Goal: Information Seeking & Learning: Learn about a topic

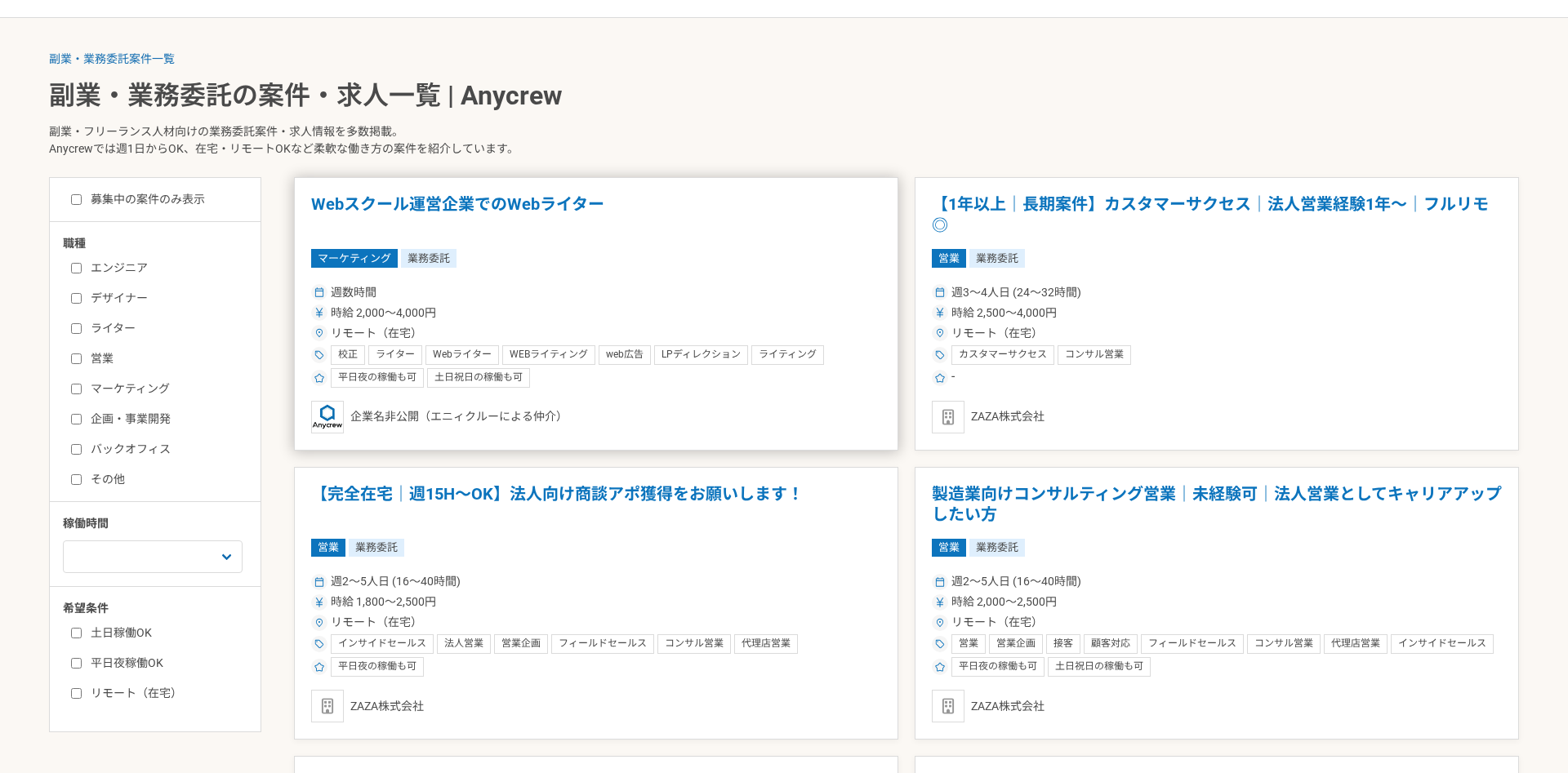
scroll to position [471, 0]
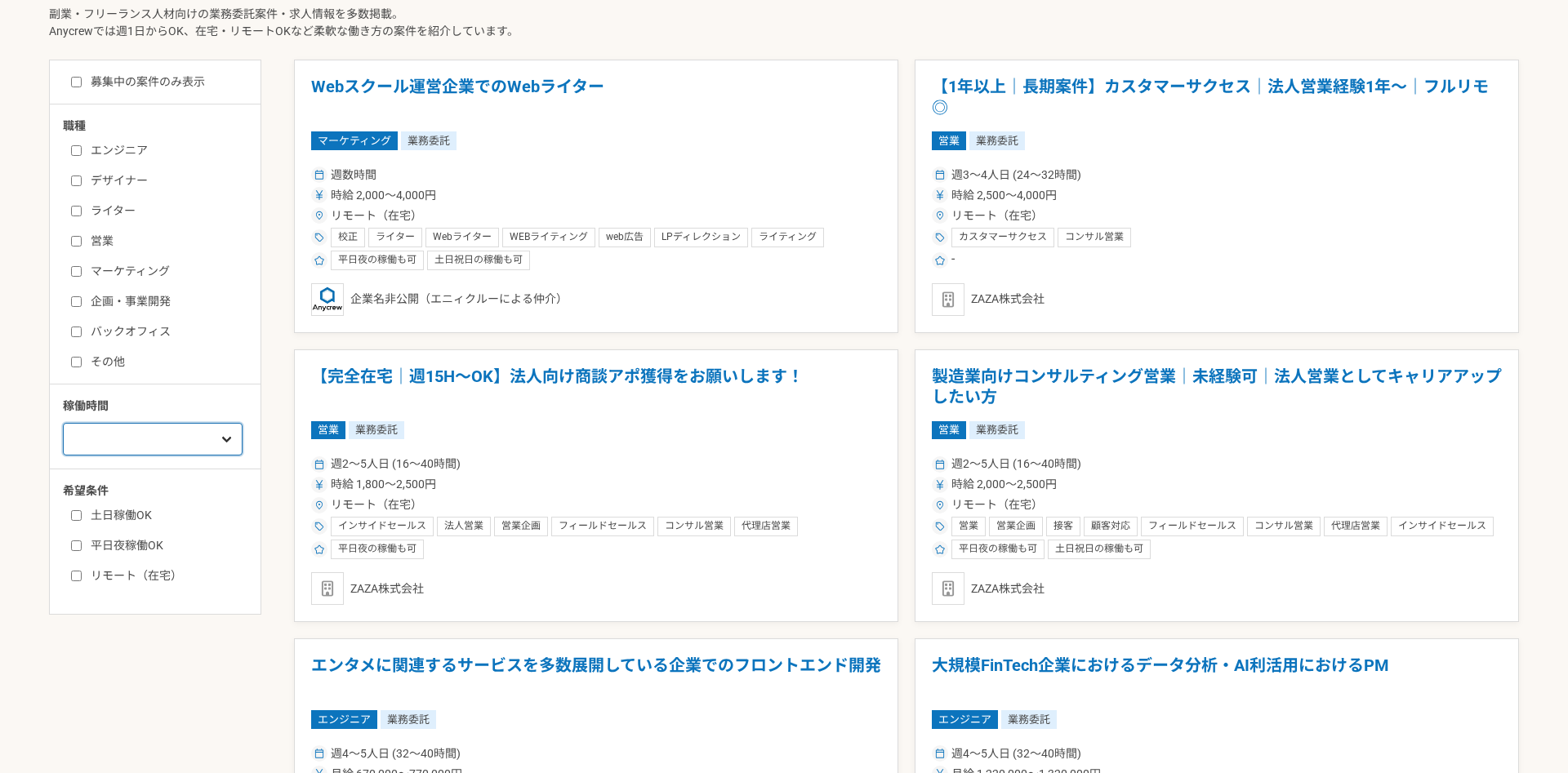
click at [63, 423] on select "週1人日（8時間）以下 週2人日（16時間）以下 週3人日（24時間）以下 週4人日（32時間）以下 週5人日（40時間）以下" at bounding box center [152, 439] width 179 height 33
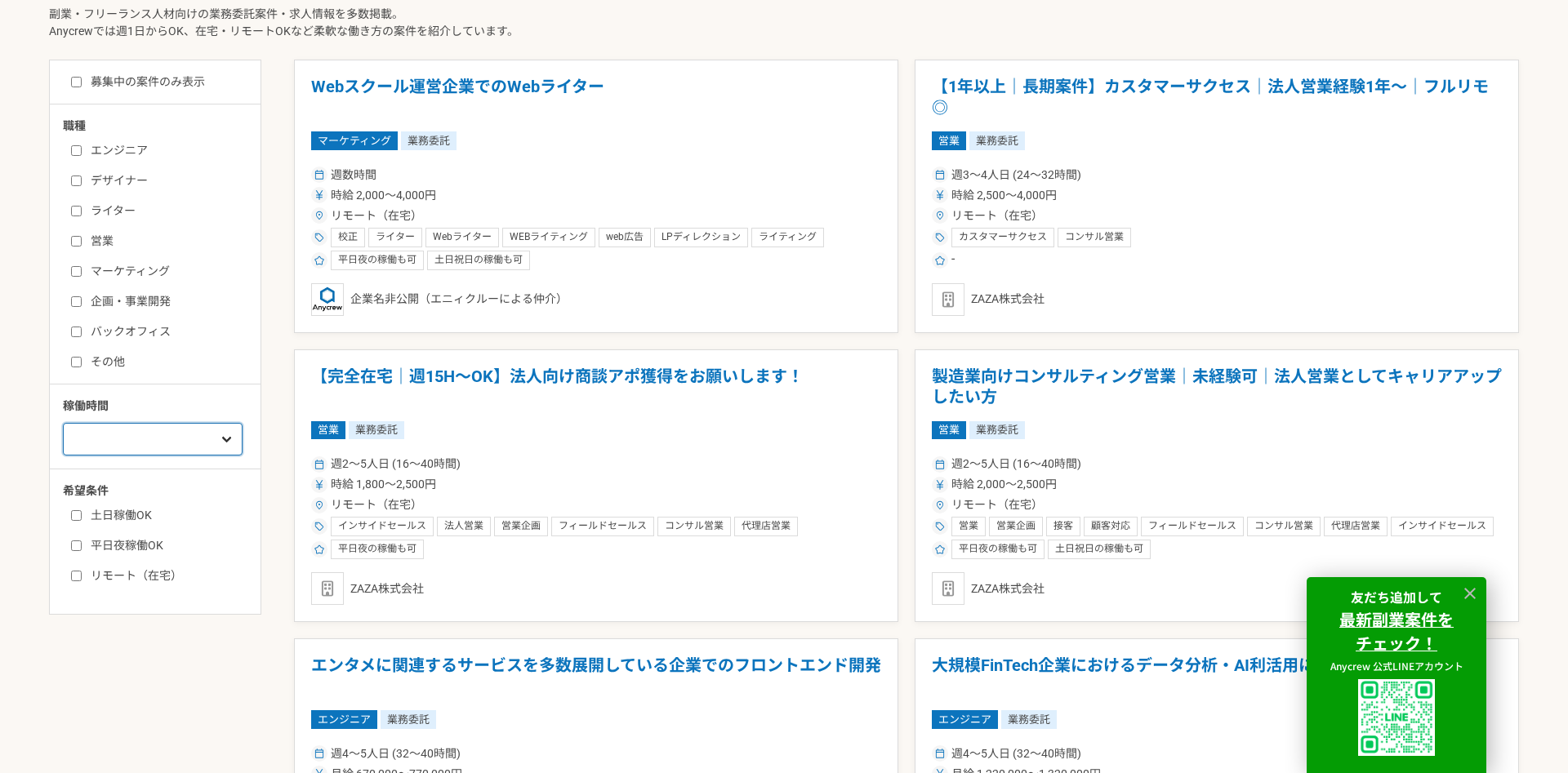
select select "1"
click option "週1人日（8時間）以下" at bounding box center [0, 0] width 0 height 0
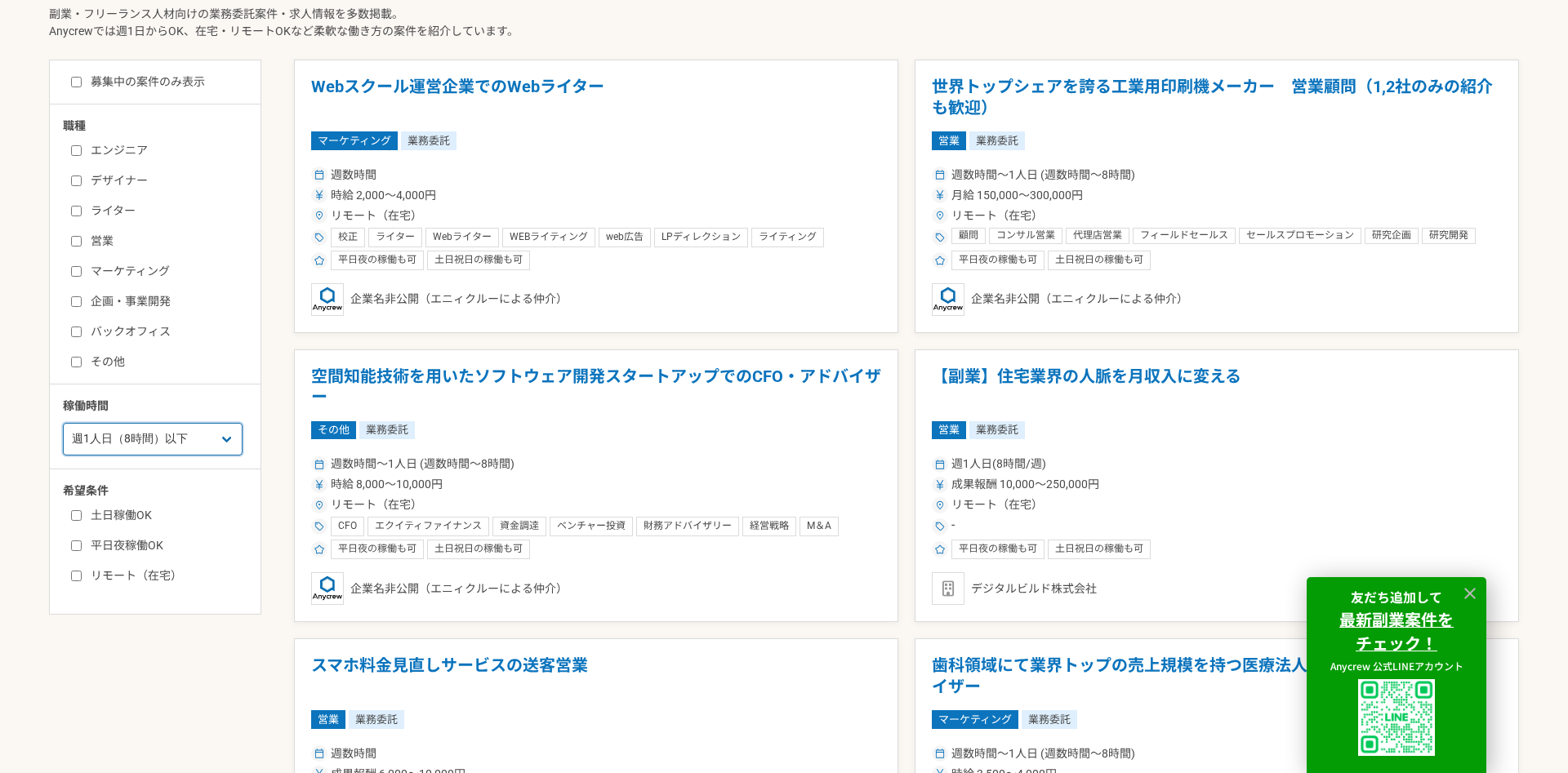
scroll to position [353, 0]
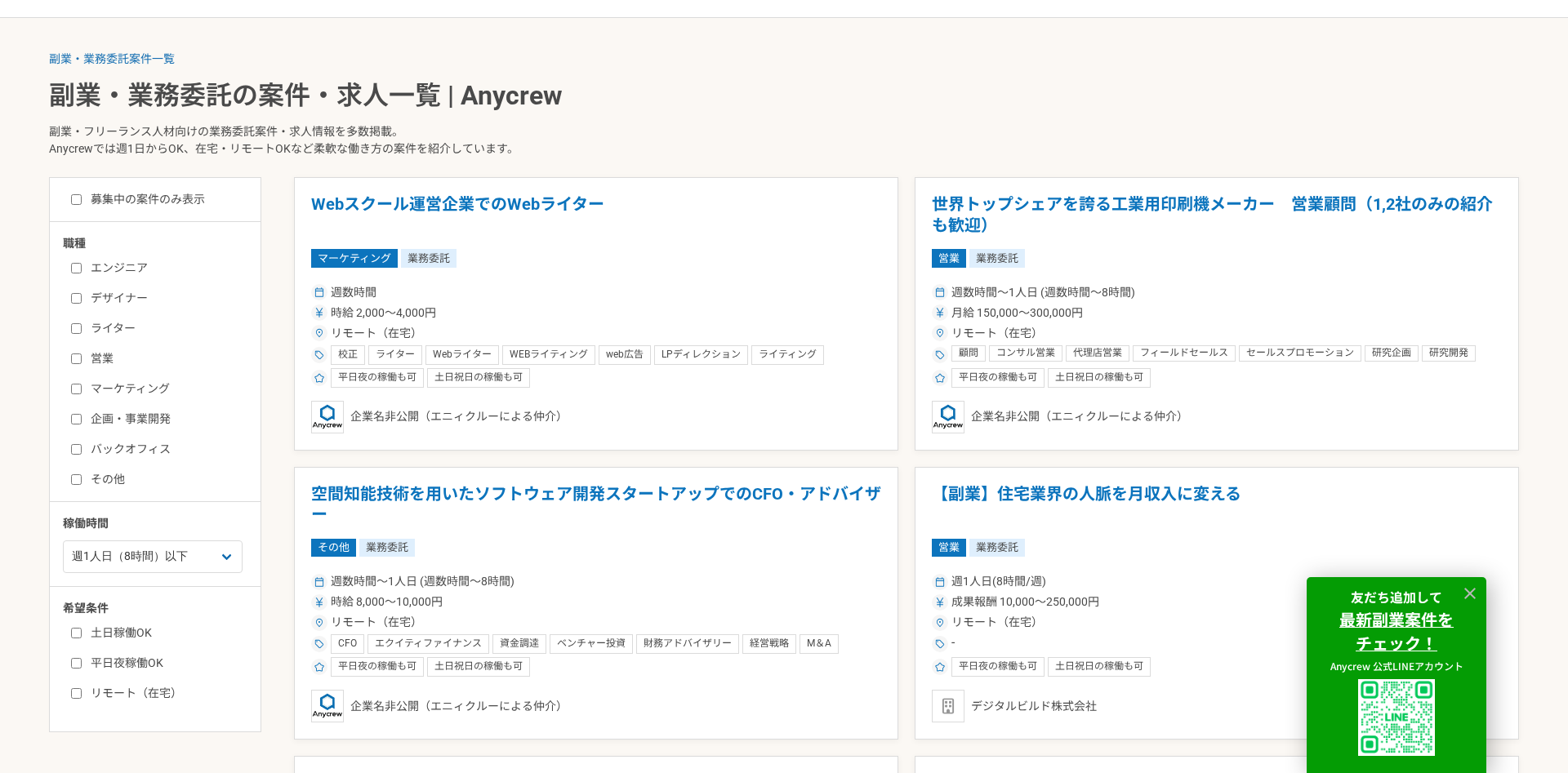
click at [106, 266] on label "エンジニア" at bounding box center [165, 268] width 188 height 17
click at [81, 266] on input "エンジニア" at bounding box center [76, 268] width 11 height 11
checkbox input "true"
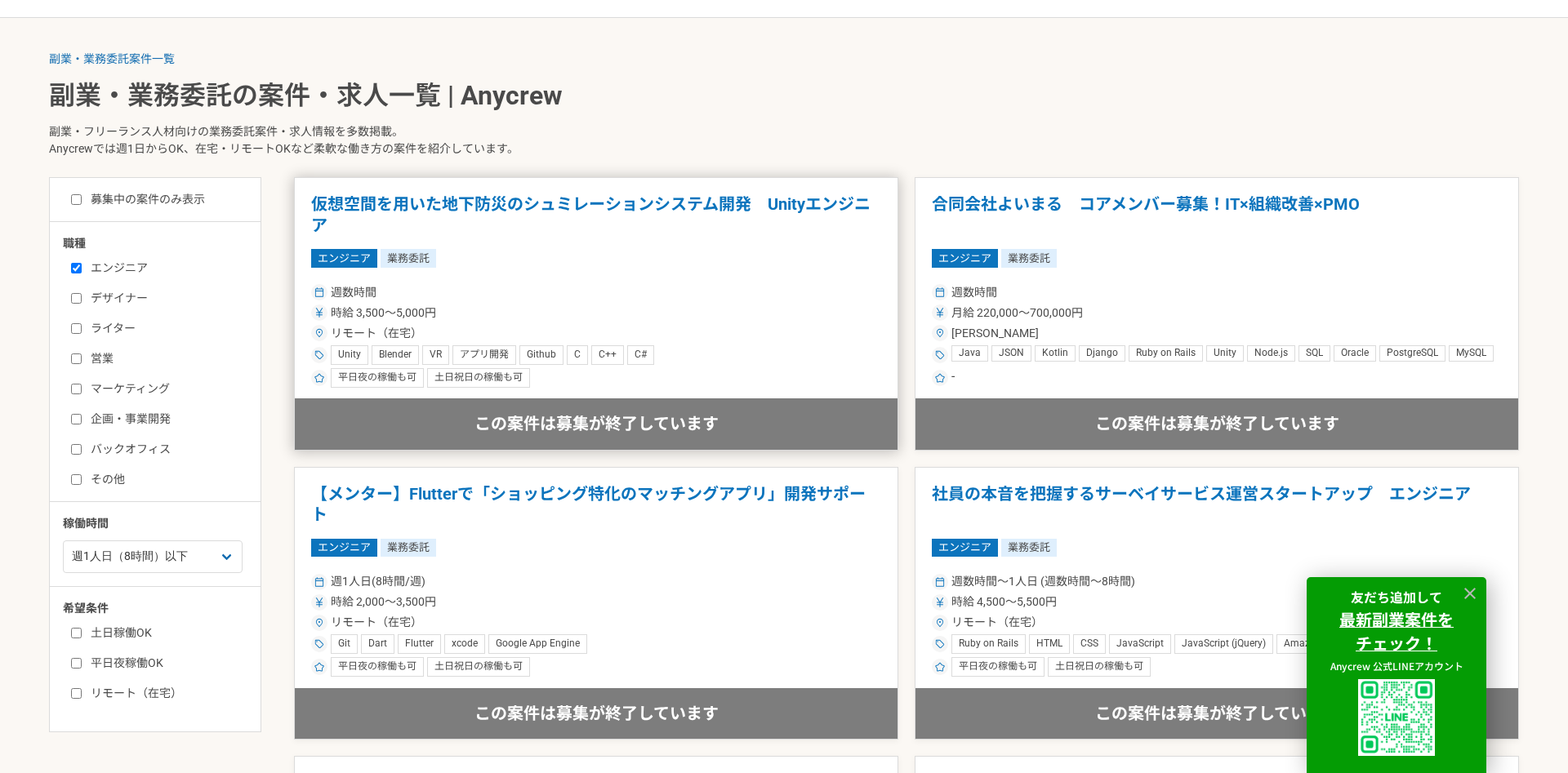
click at [715, 207] on h1 "仮想空間を用いた地下防災のシュミレーションシステム開発　Unityエンジニア" at bounding box center [595, 215] width 570 height 41
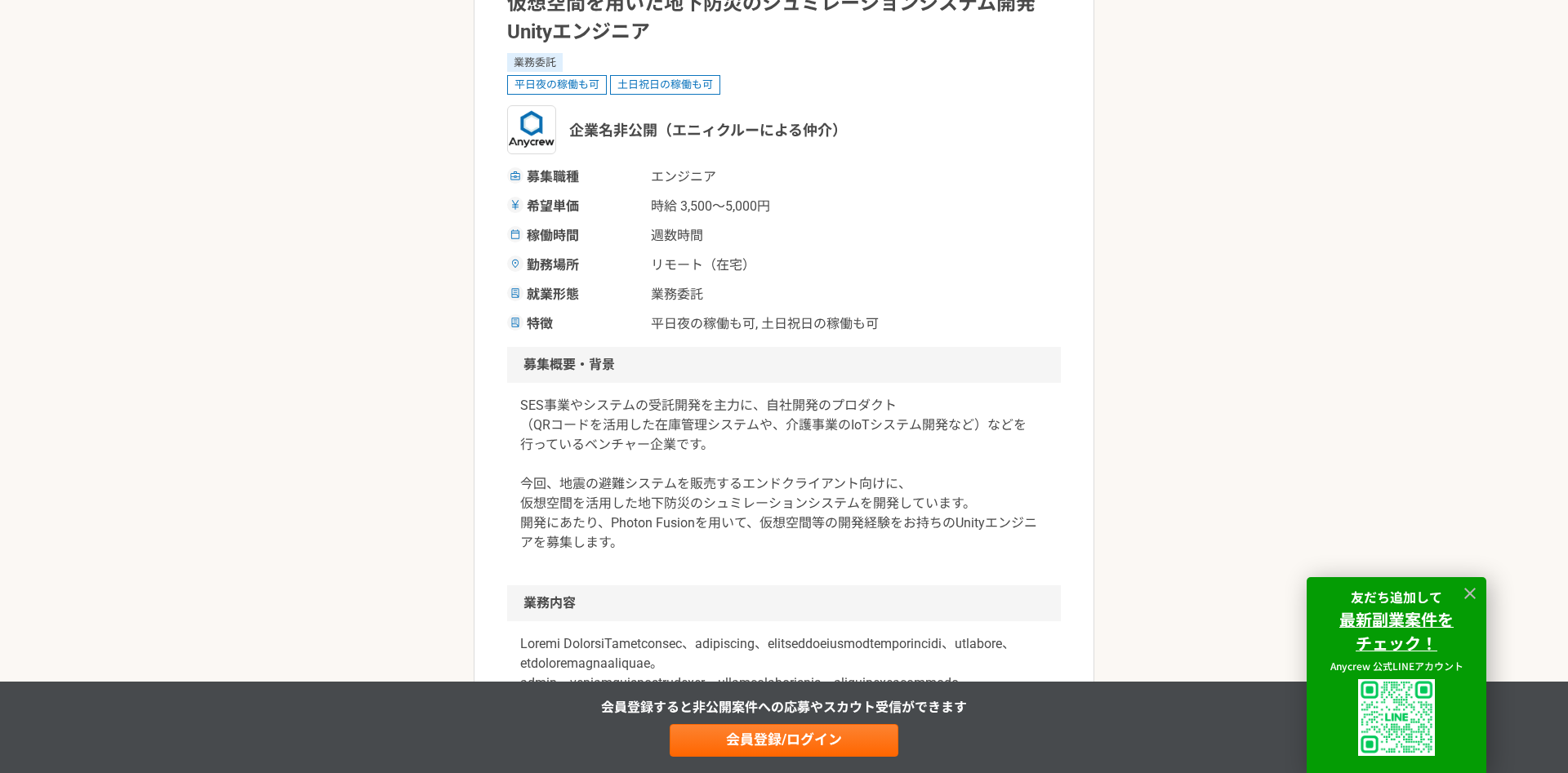
scroll to position [353, 0]
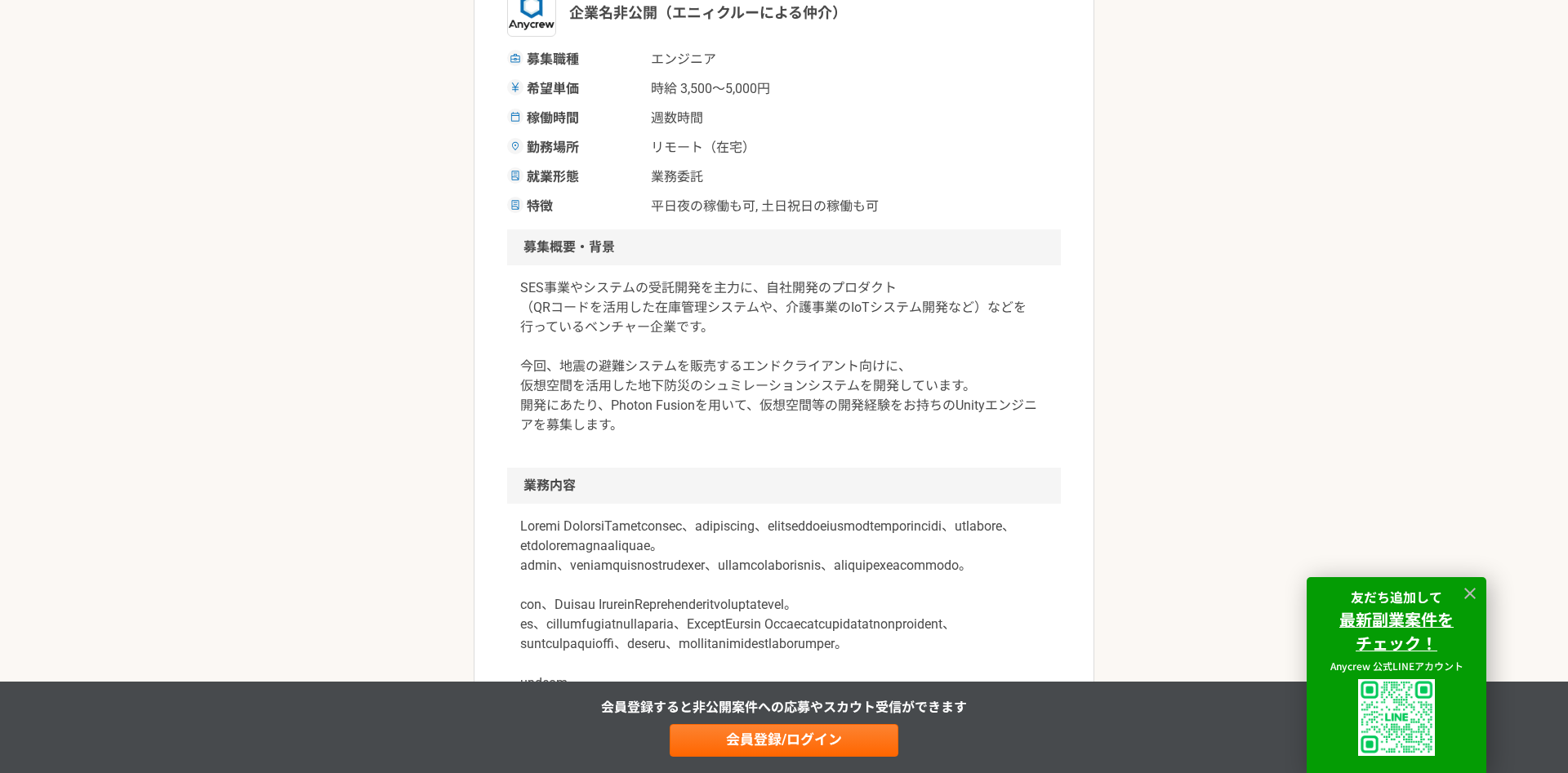
select select "1"
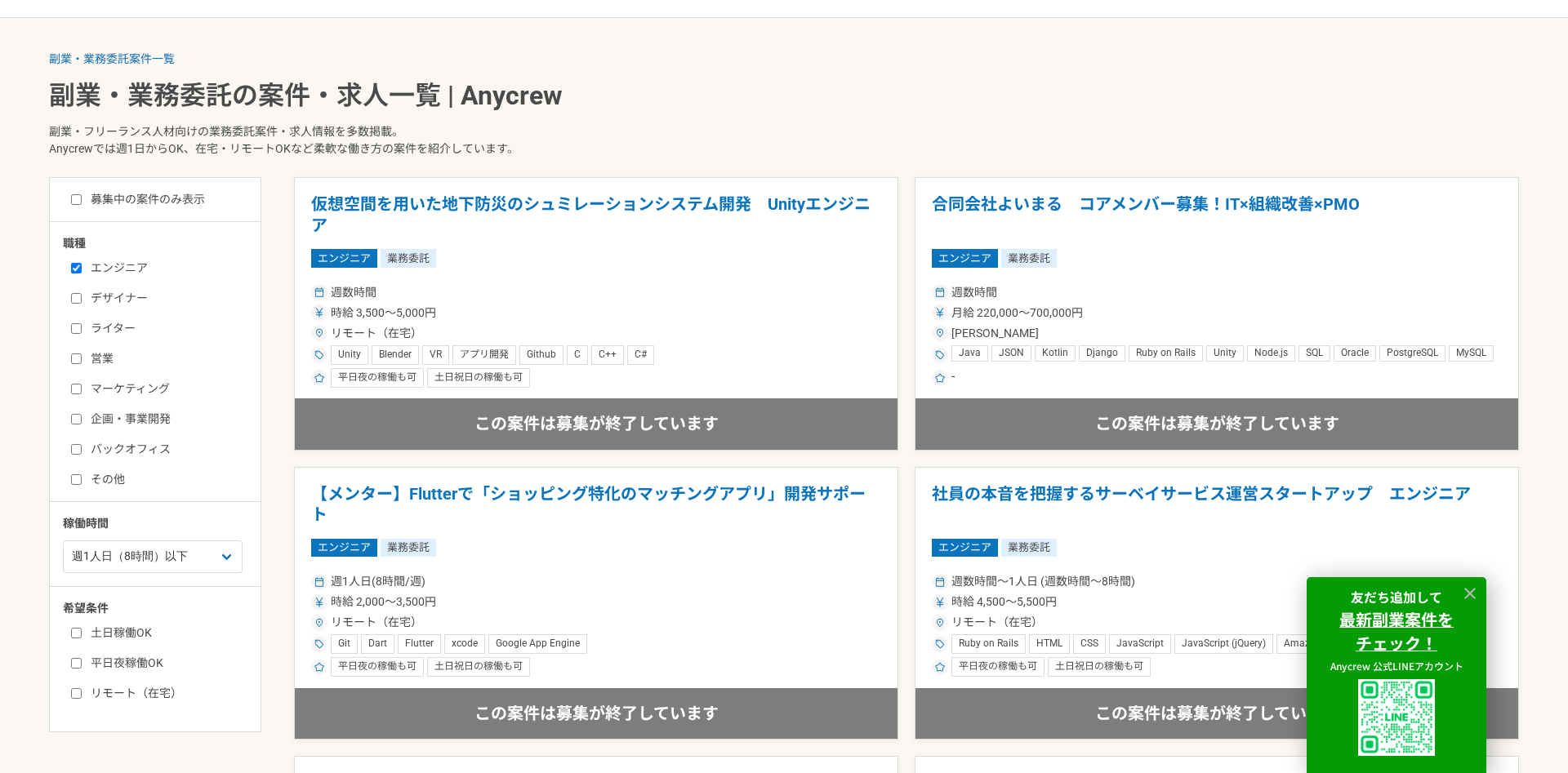
scroll to position [471, 0]
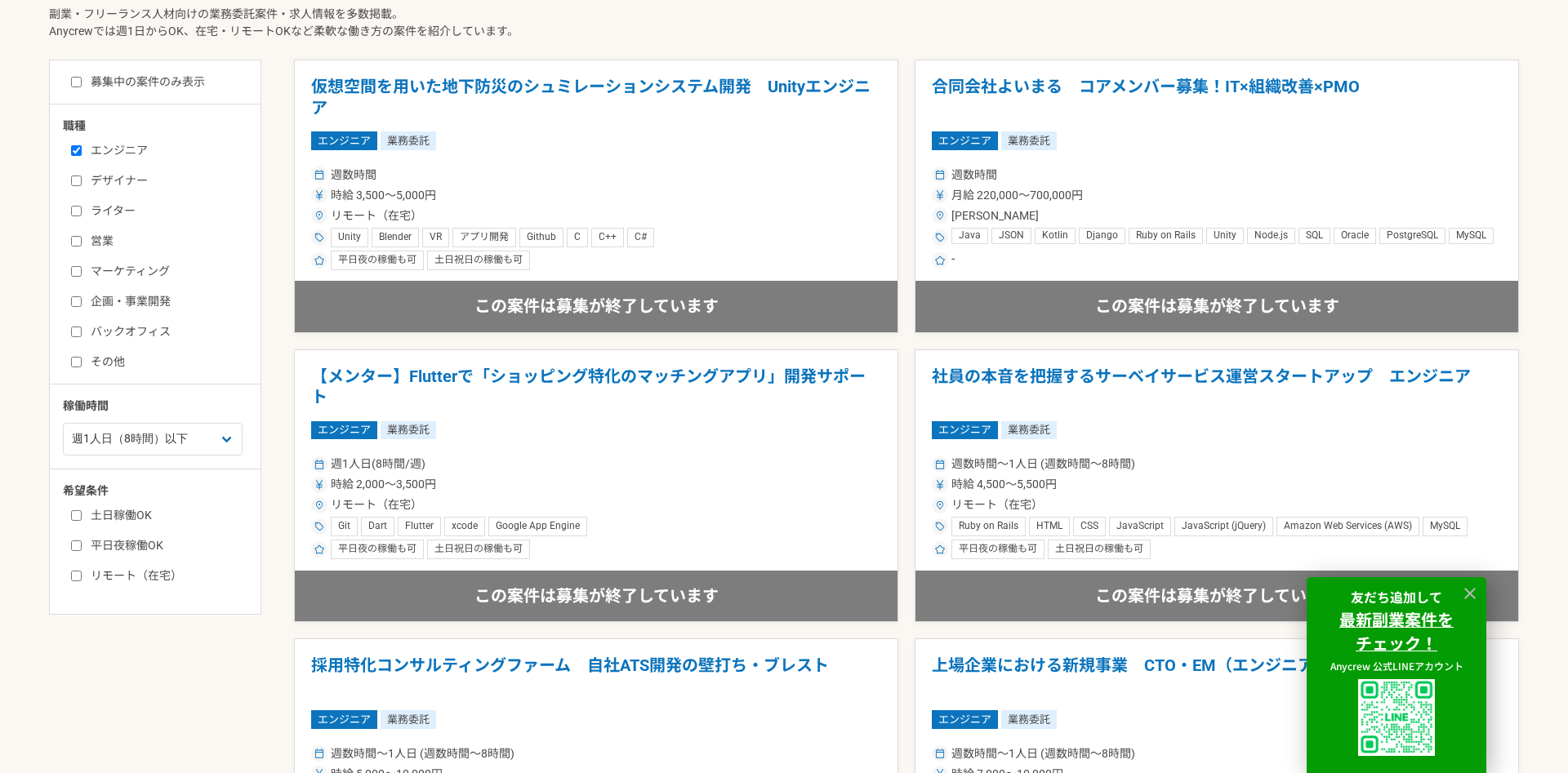
click at [127, 513] on label "土日稼働OK" at bounding box center [165, 516] width 188 height 17
click at [81, 513] on input "土日稼働OK" at bounding box center [76, 516] width 11 height 11
checkbox input "true"
